Goal: Task Accomplishment & Management: Complete application form

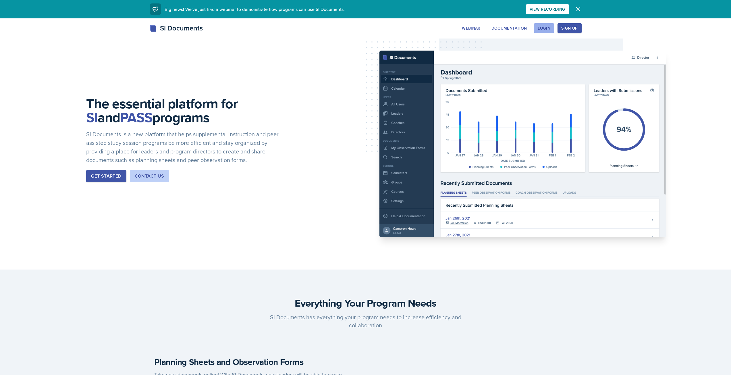
click at [540, 30] on div "Login" at bounding box center [544, 28] width 13 height 5
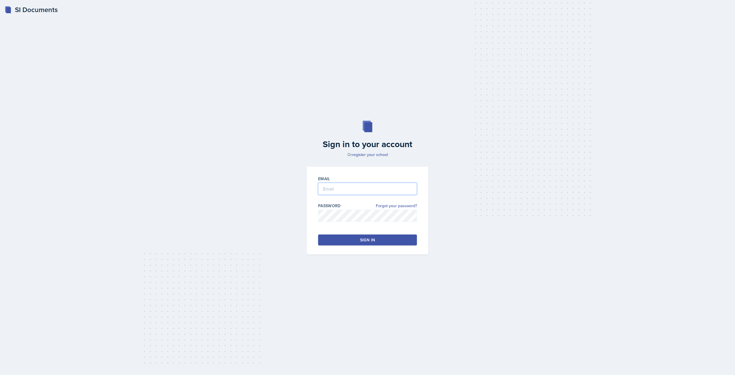
type input "[PERSON_NAME][EMAIL_ADDRESS][PERSON_NAME][DOMAIN_NAME]"
click at [359, 240] on button "Sign in" at bounding box center [367, 239] width 99 height 11
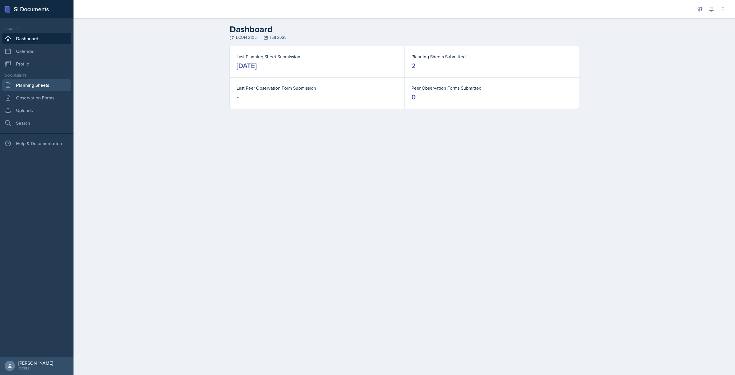
click at [40, 86] on link "Planning Sheets" at bounding box center [36, 84] width 69 height 11
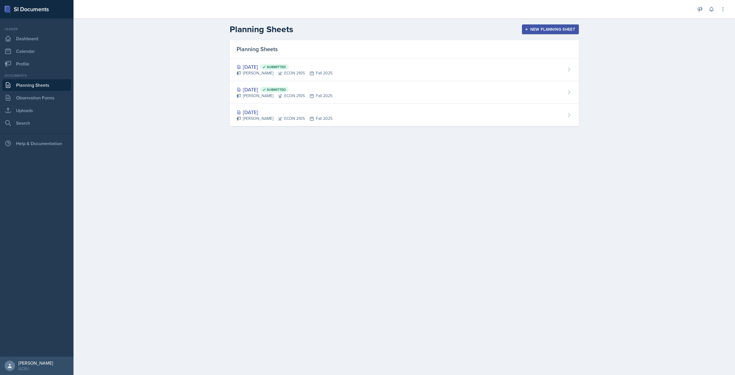
click at [536, 28] on div "New Planning Sheet" at bounding box center [550, 29] width 49 height 5
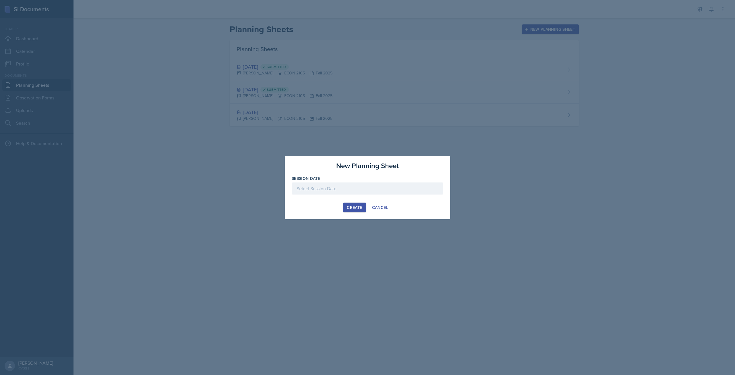
click at [320, 190] on div at bounding box center [368, 188] width 152 height 12
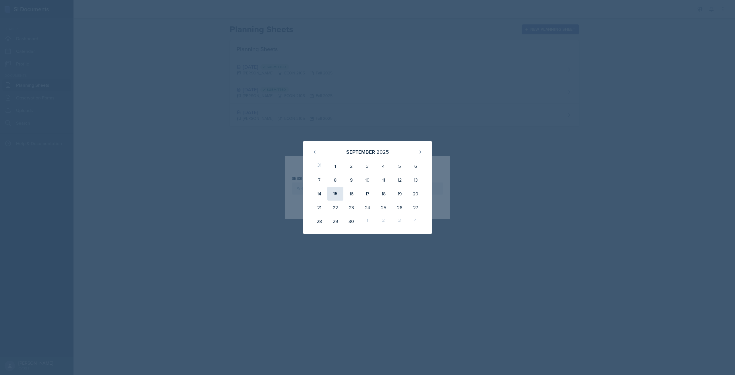
click at [339, 194] on div "15" at bounding box center [335, 194] width 16 height 14
type input "[DATE]"
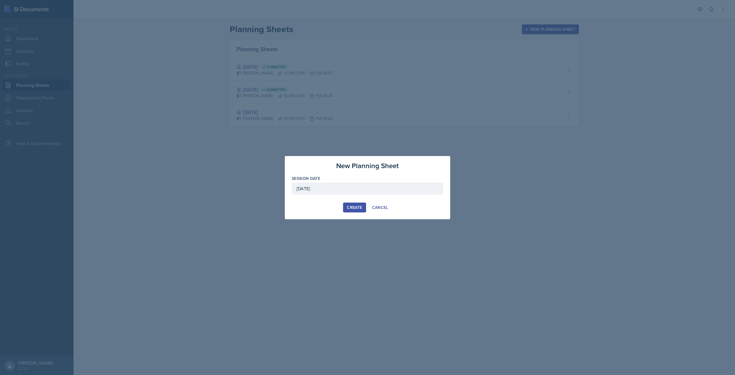
click at [357, 205] on div "Create" at bounding box center [354, 207] width 15 height 5
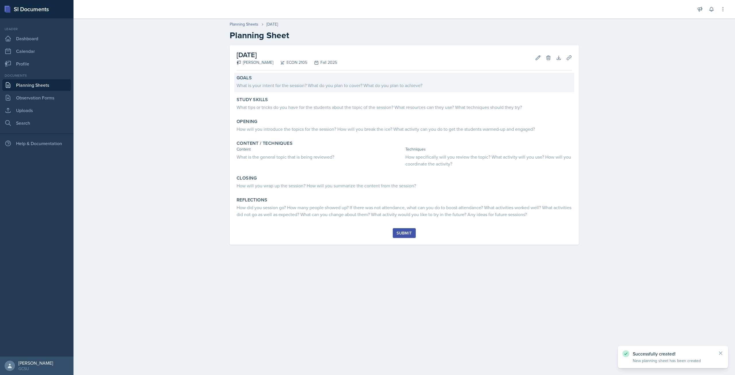
click at [319, 82] on div "What is your intent for the session? What do you plan to cover? What do you pla…" at bounding box center [404, 85] width 335 height 7
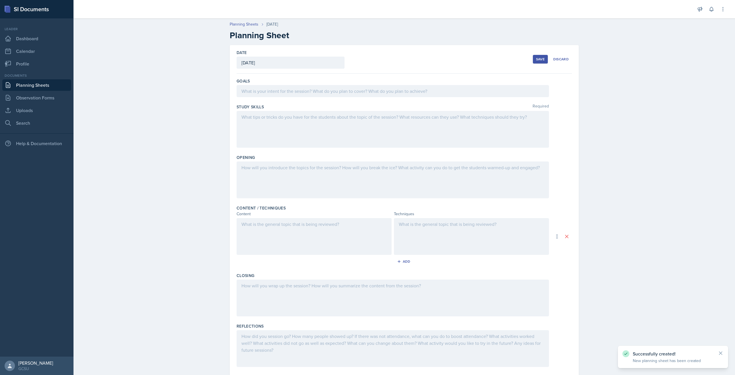
click at [325, 96] on div at bounding box center [393, 91] width 313 height 12
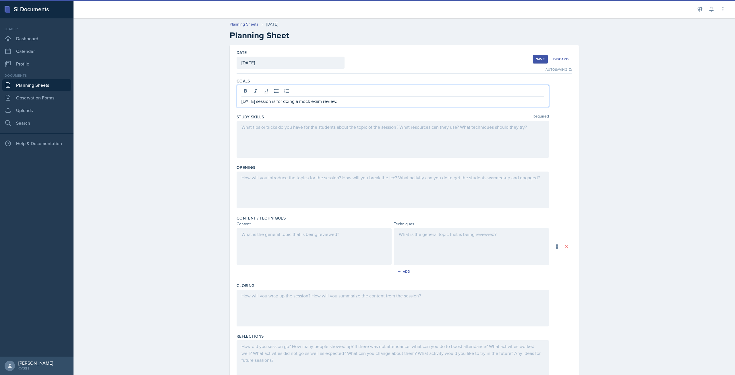
click at [319, 136] on div at bounding box center [393, 139] width 313 height 37
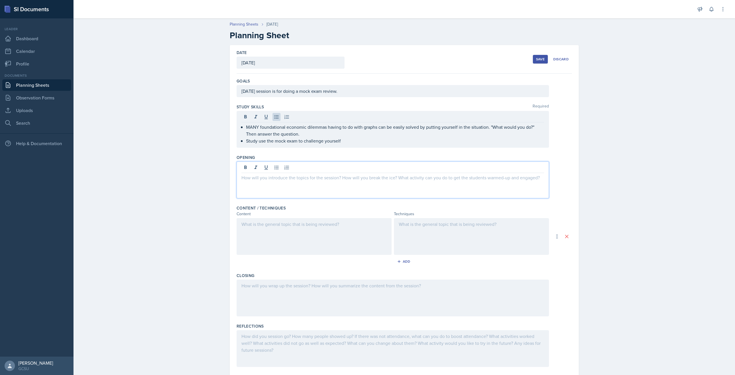
click at [356, 165] on div at bounding box center [393, 179] width 313 height 37
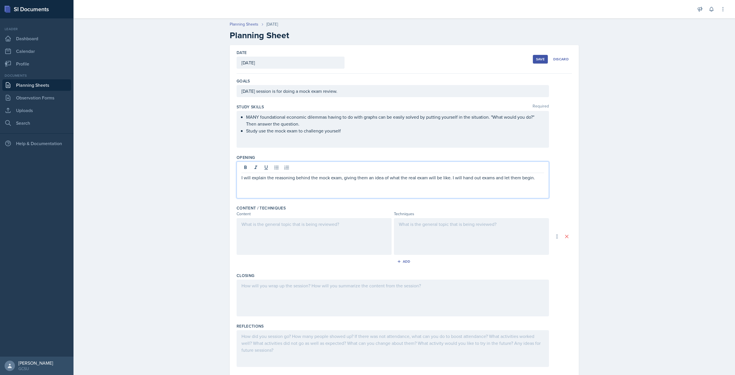
click at [318, 232] on div at bounding box center [314, 236] width 155 height 37
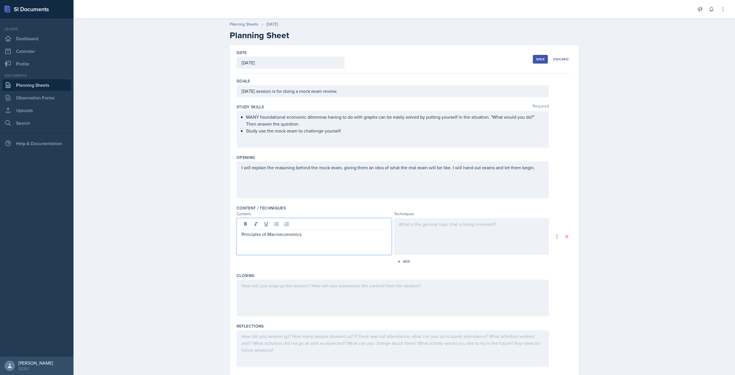
click at [329, 237] on p "Principles of Macroeconomics" at bounding box center [314, 234] width 145 height 7
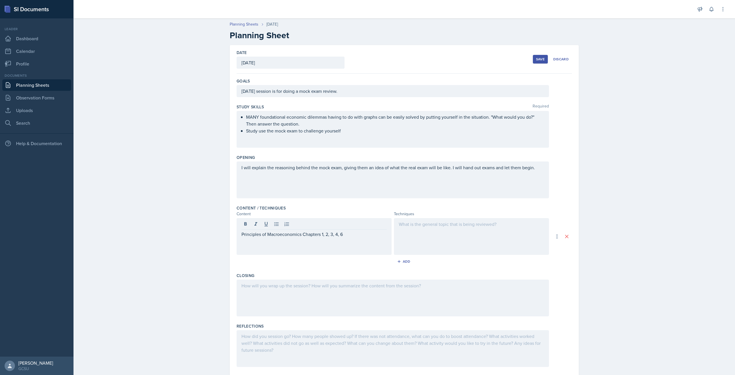
click at [485, 244] on div at bounding box center [471, 236] width 155 height 37
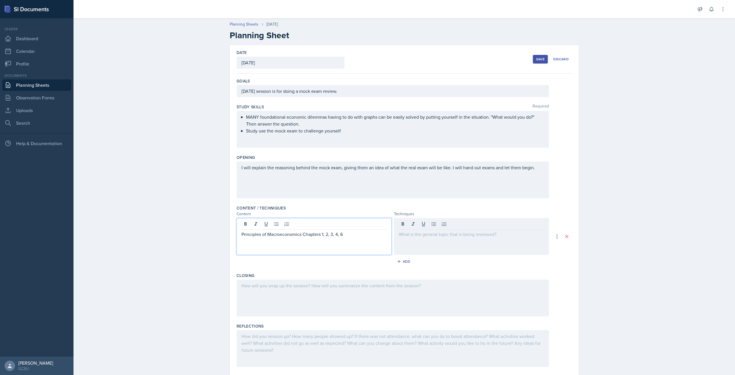
click at [348, 225] on div "Principles of Macroeconomics Chapters 1, 2, 3, 4, 6" at bounding box center [314, 236] width 155 height 37
click at [416, 251] on div at bounding box center [471, 236] width 155 height 37
click at [343, 293] on div at bounding box center [393, 297] width 313 height 37
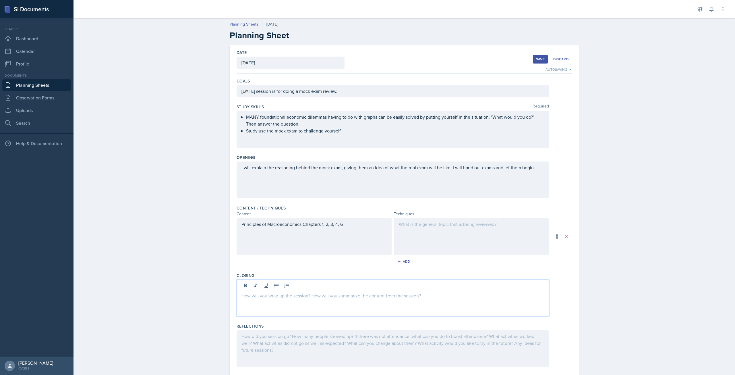
click at [334, 245] on div "Principles of Macroeconomics Chapters 1, 2, 3, 4, 6" at bounding box center [314, 236] width 155 height 37
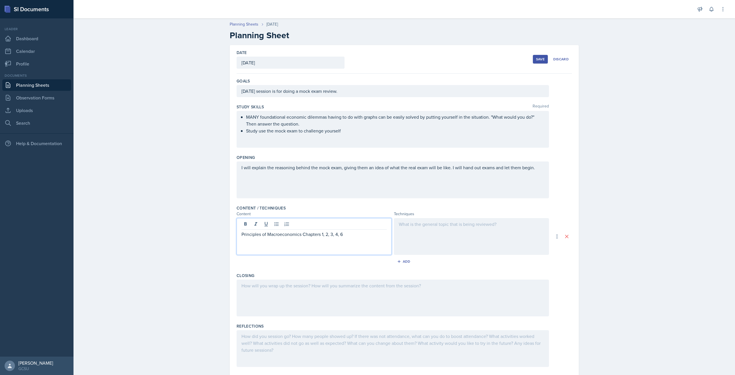
click at [455, 242] on div at bounding box center [471, 236] width 155 height 37
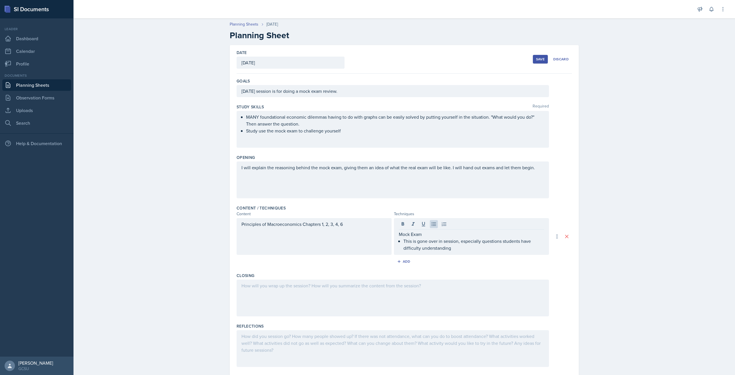
click at [314, 305] on div at bounding box center [393, 297] width 313 height 37
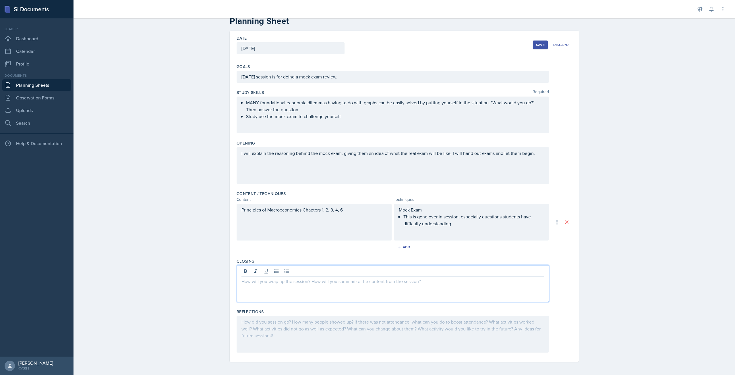
scroll to position [15, 0]
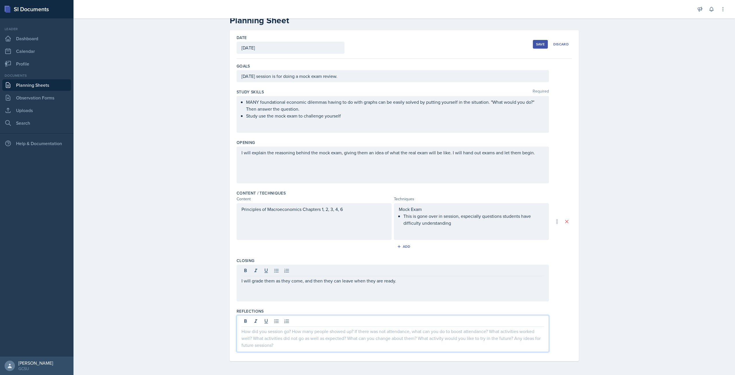
click at [368, 320] on div at bounding box center [393, 333] width 313 height 37
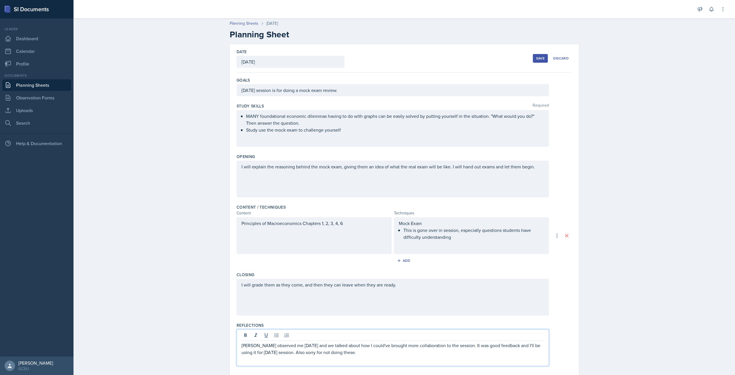
scroll to position [0, 0]
click at [533, 62] on button "Save" at bounding box center [540, 59] width 15 height 9
